Goal: Information Seeking & Learning: Find specific page/section

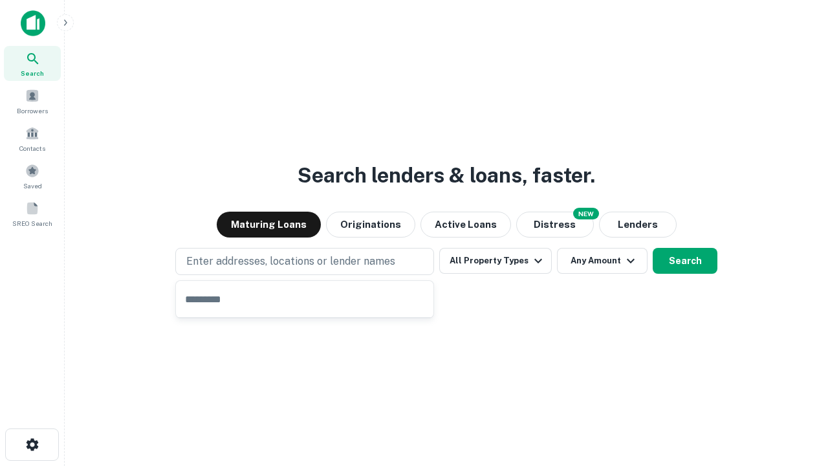
type input "**********"
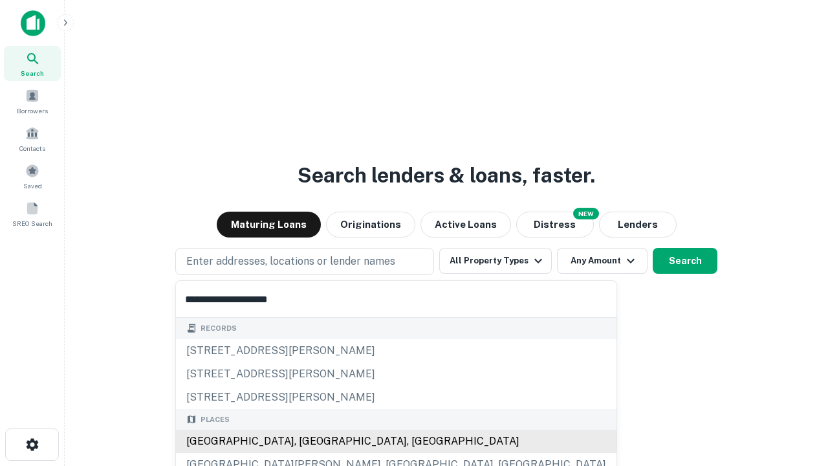
click at [309, 441] on div "[GEOGRAPHIC_DATA], [GEOGRAPHIC_DATA], [GEOGRAPHIC_DATA]" at bounding box center [396, 440] width 440 height 23
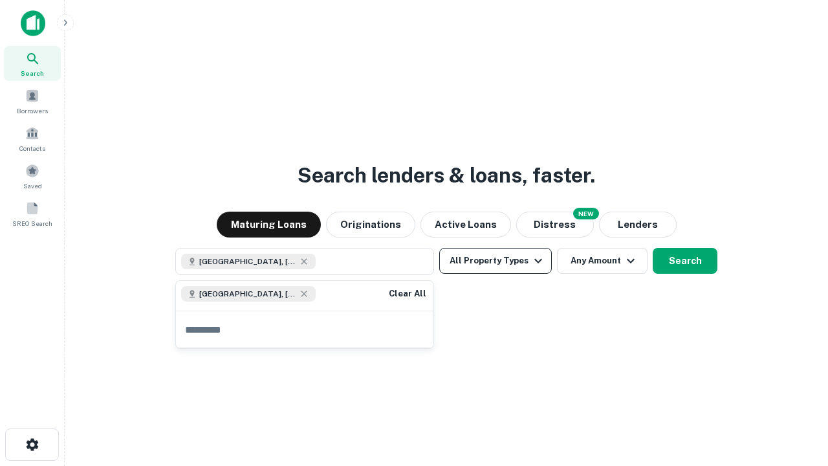
click at [495, 261] on button "All Property Types" at bounding box center [495, 261] width 113 height 26
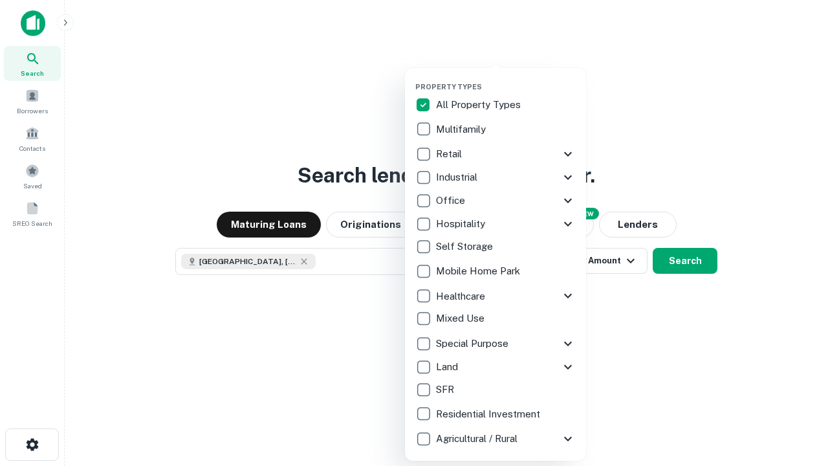
click at [506, 78] on button "button" at bounding box center [505, 78] width 181 height 1
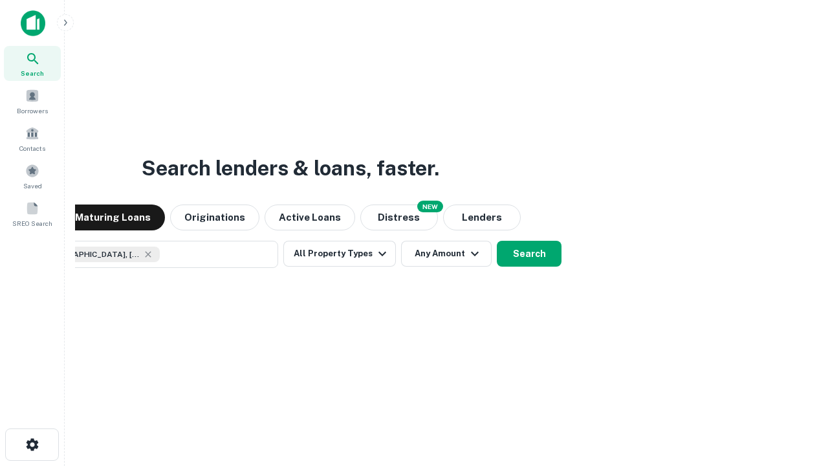
scroll to position [21, 0]
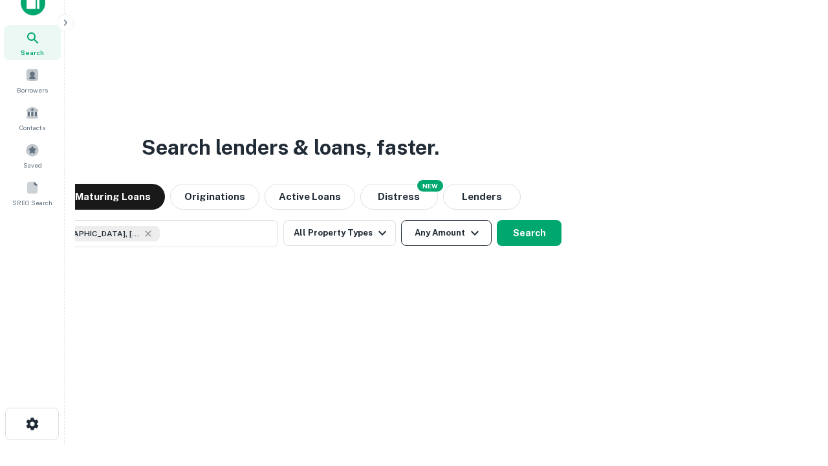
click at [401, 220] on button "Any Amount" at bounding box center [446, 233] width 91 height 26
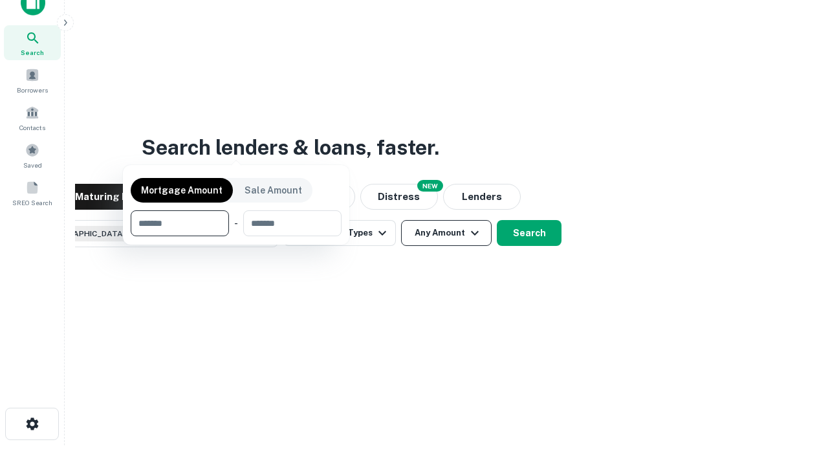
scroll to position [93, 366]
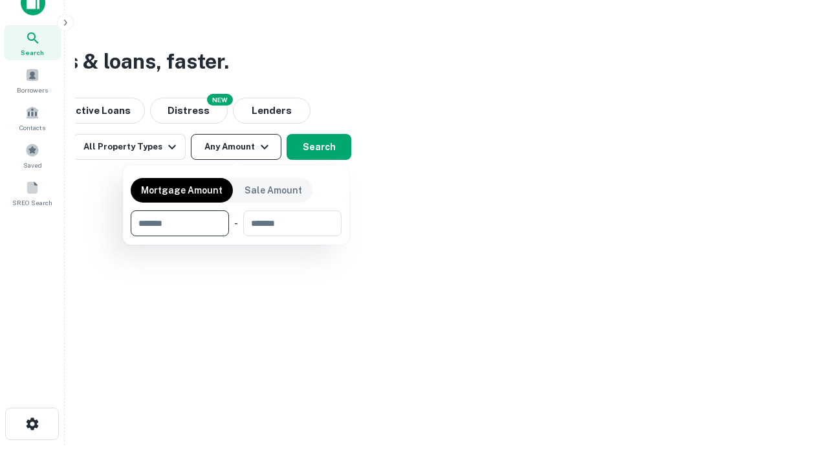
type input "*******"
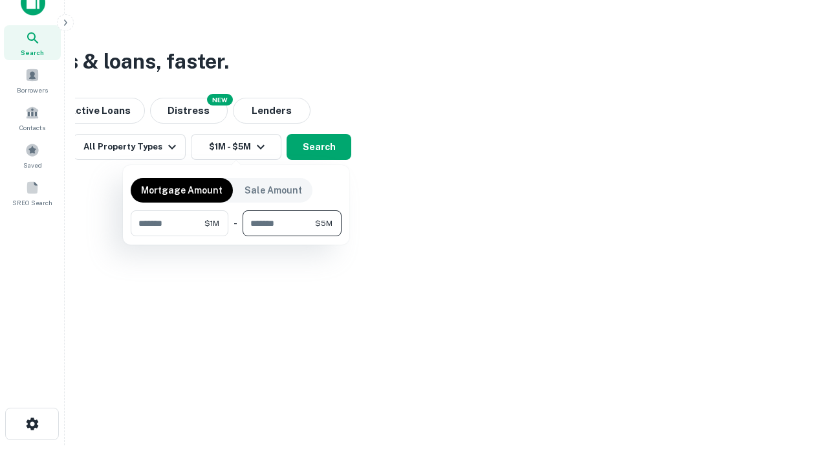
type input "*******"
click at [236, 236] on button "button" at bounding box center [236, 236] width 211 height 1
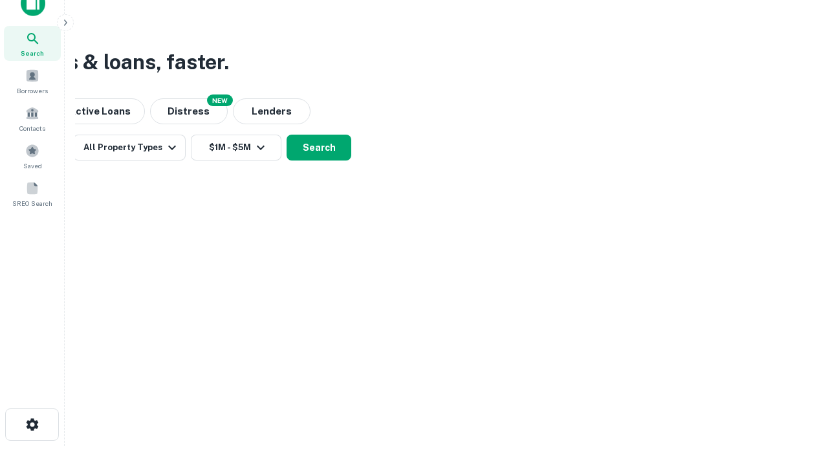
scroll to position [7, 239]
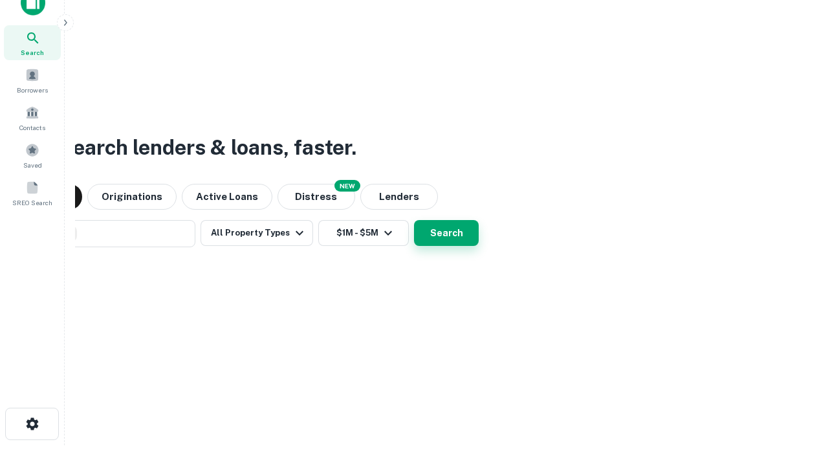
click at [414, 220] on button "Search" at bounding box center [446, 233] width 65 height 26
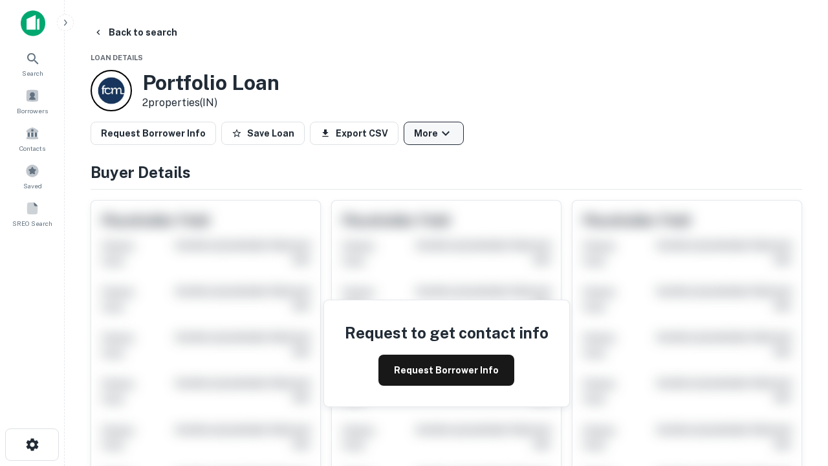
click at [433, 133] on button "More" at bounding box center [434, 133] width 60 height 23
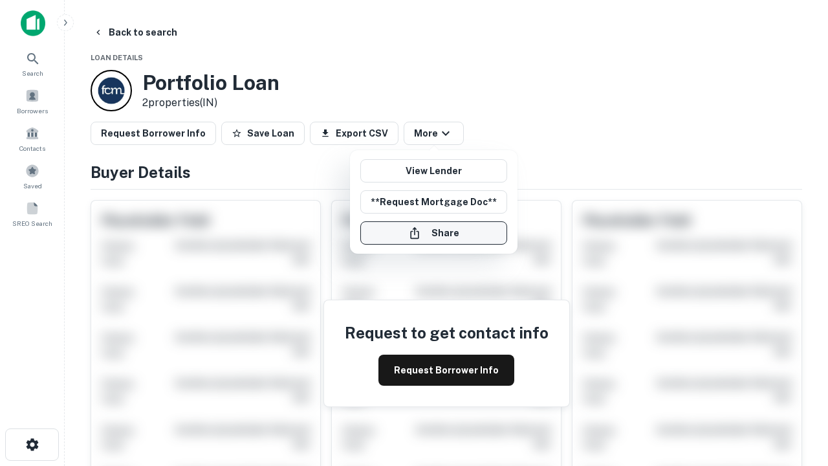
click at [433, 233] on button "Share" at bounding box center [433, 232] width 147 height 23
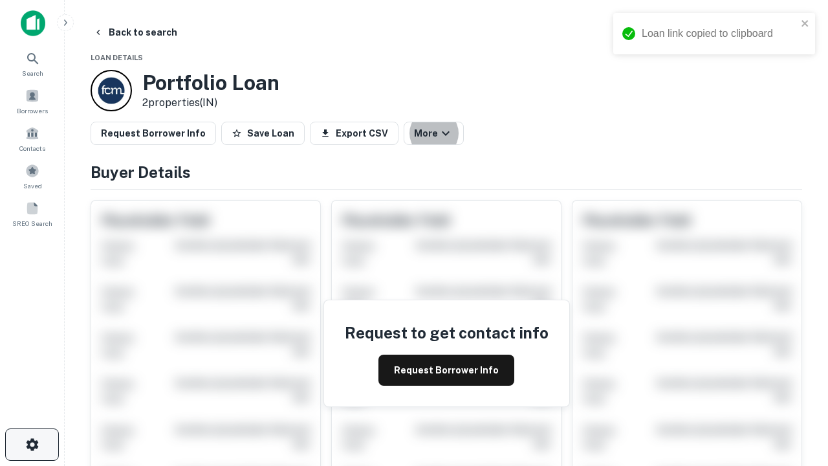
click at [32, 444] on icon "button" at bounding box center [33, 445] width 16 height 16
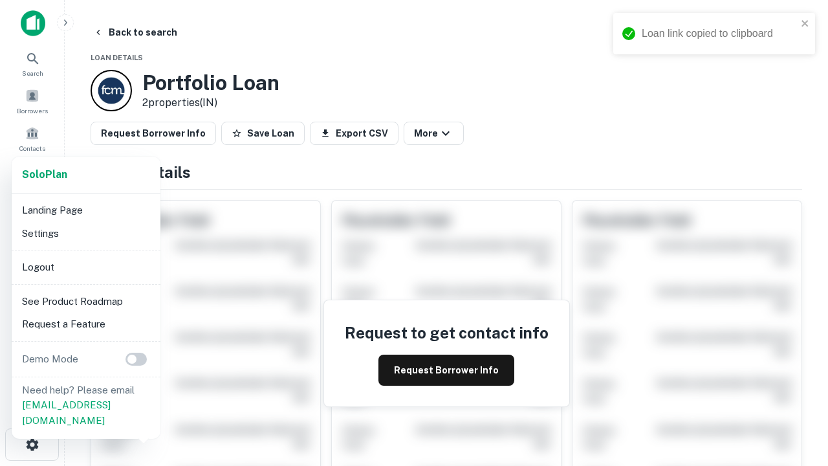
click at [85, 266] on li "Logout" at bounding box center [86, 266] width 138 height 23
